Goal: Navigation & Orientation: Find specific page/section

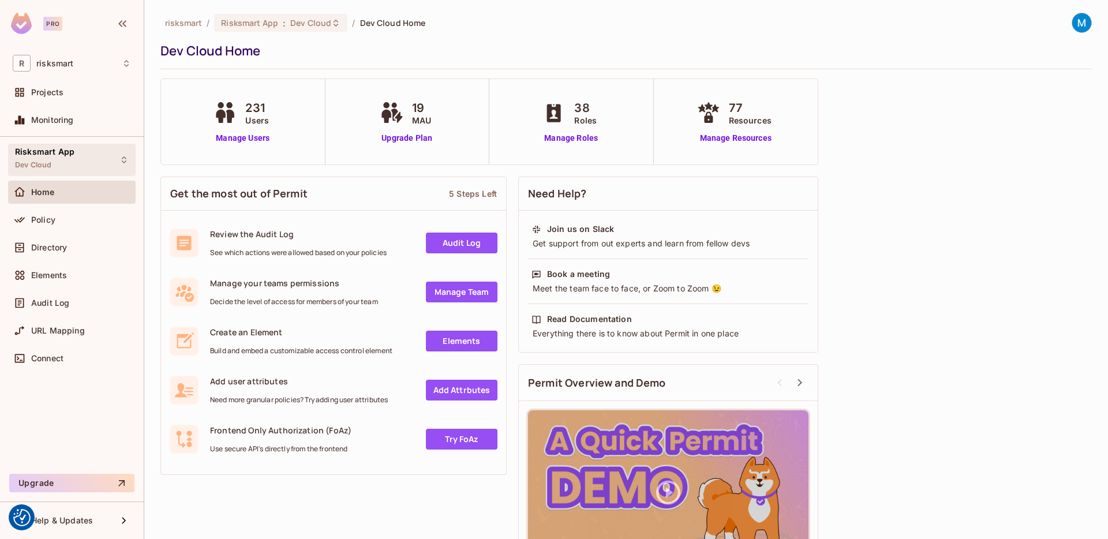
click at [87, 171] on div "Risksmart App Dev Cloud" at bounding box center [72, 160] width 128 height 32
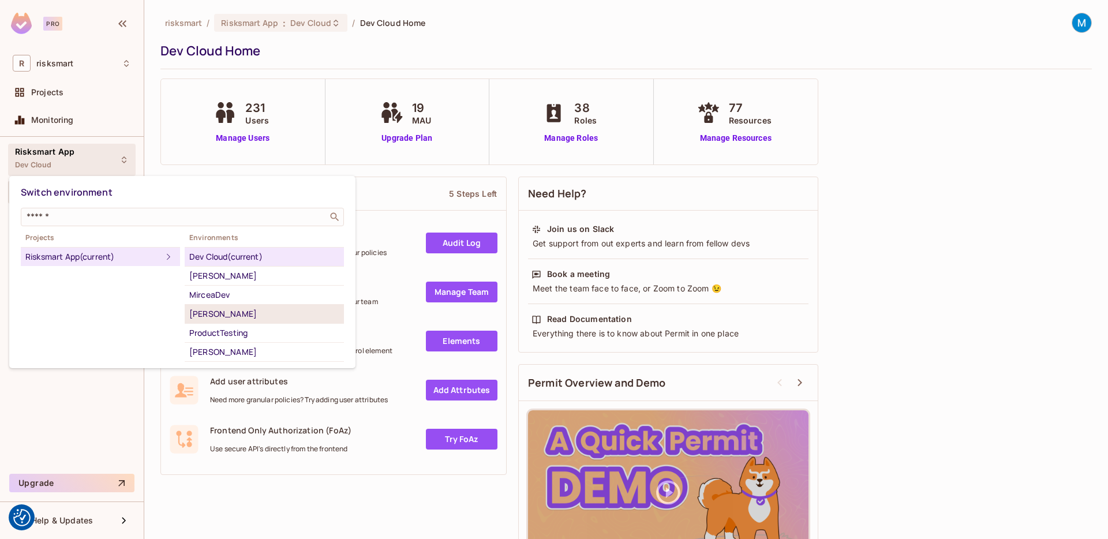
scroll to position [246, 0]
click at [238, 289] on div "Staging" at bounding box center [264, 296] width 150 height 14
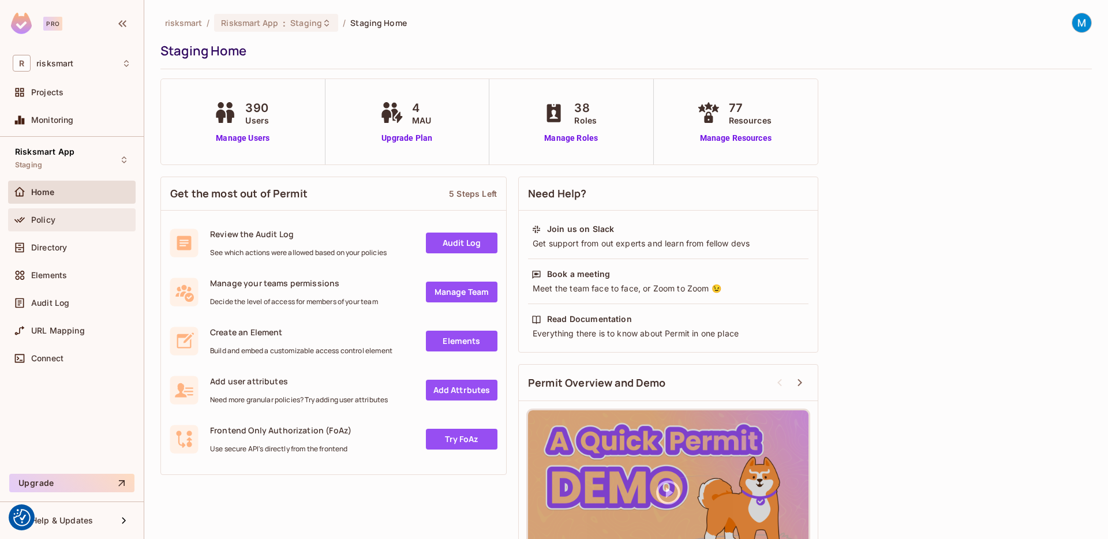
click at [65, 215] on div "Policy" at bounding box center [81, 219] width 100 height 9
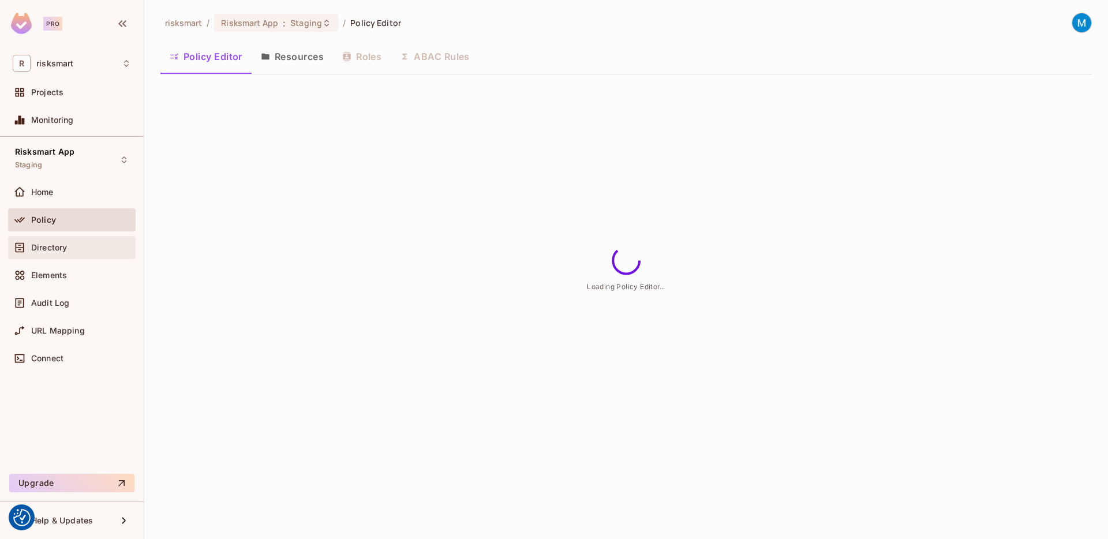
click at [77, 236] on div "Directory" at bounding box center [72, 247] width 128 height 23
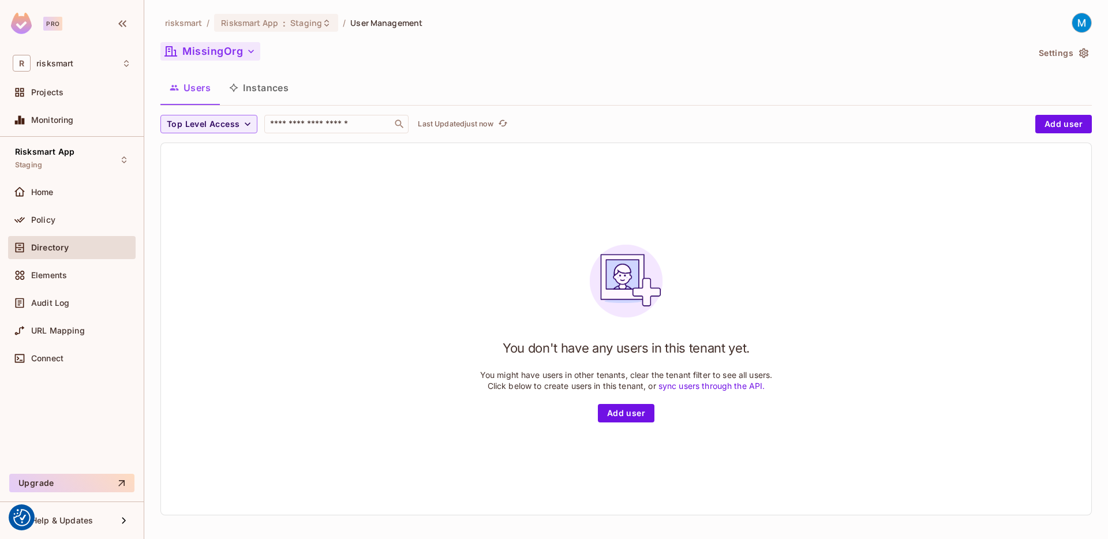
click at [249, 54] on icon "button" at bounding box center [251, 52] width 12 height 12
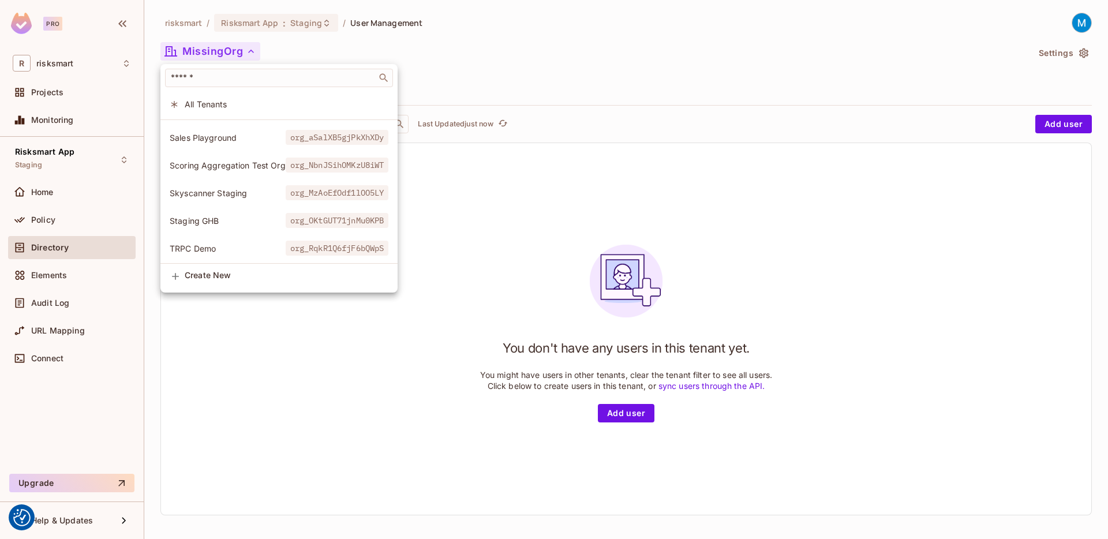
scroll to position [382, 0]
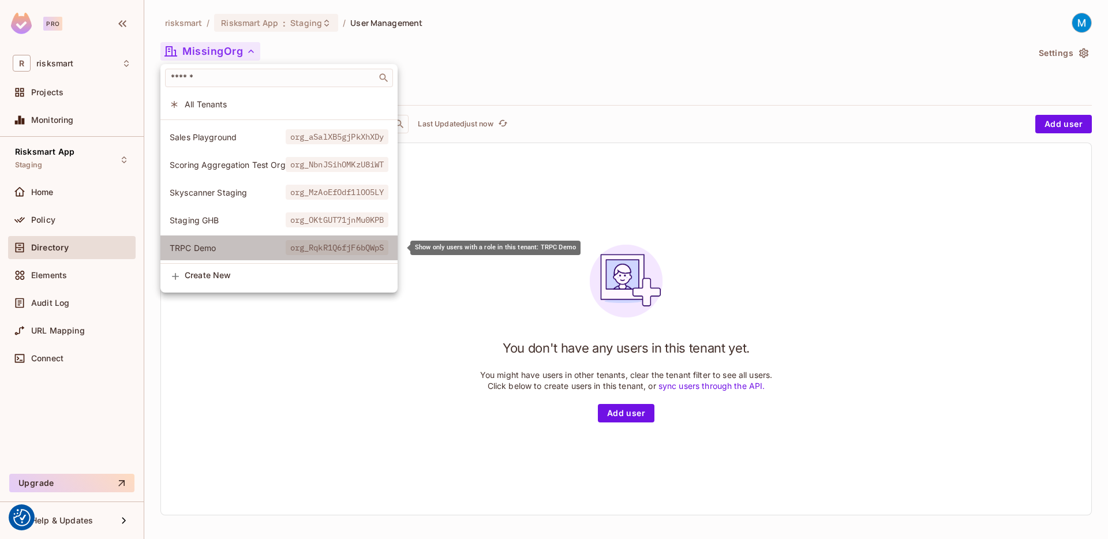
click at [205, 240] on li "TRPC Demo org_RqkR1Q6fjF6bQWpS" at bounding box center [278, 248] width 237 height 25
